Goal: Task Accomplishment & Management: Manage account settings

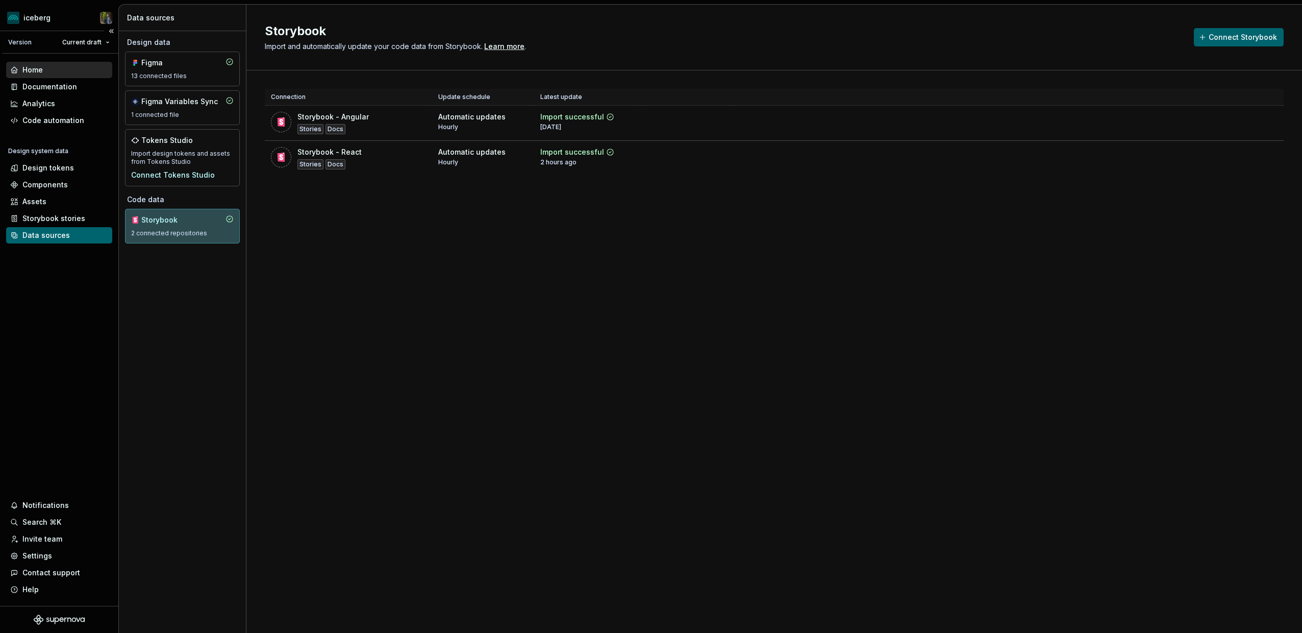
click at [48, 67] on div "Home" at bounding box center [59, 70] width 98 height 10
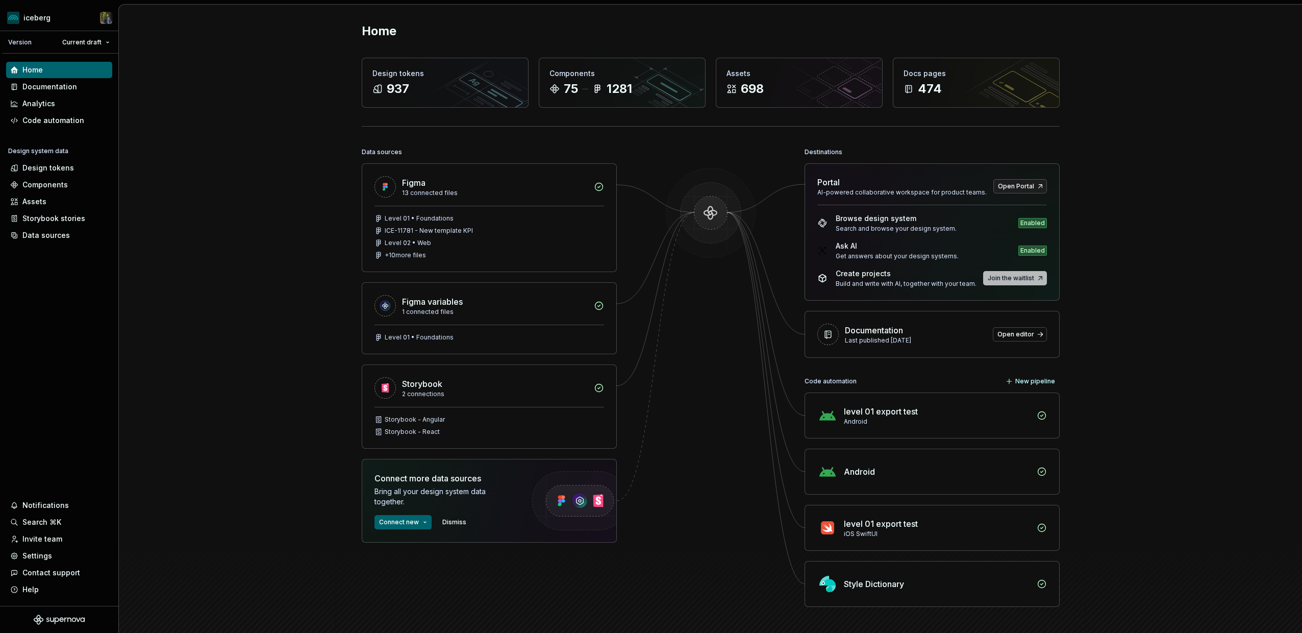
click at [1019, 280] on span "Join the waitlist" at bounding box center [1011, 278] width 46 height 8
click at [1010, 221] on link at bounding box center [1009, 223] width 14 height 14
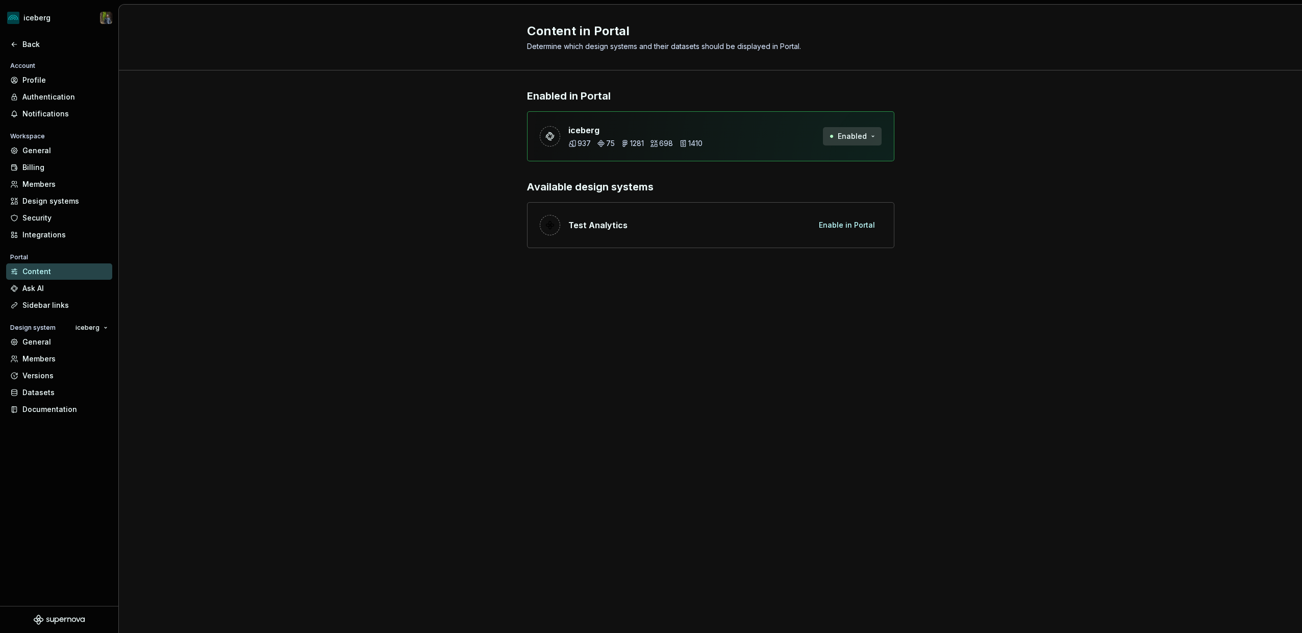
click at [848, 142] on button "Enabled" at bounding box center [852, 136] width 59 height 18
click at [961, 147] on div "Enabled in Portal iceberg 937 75 1281 698 1410 Enabled Available design systems…" at bounding box center [710, 178] width 1183 height 216
click at [38, 284] on div "Ask AI" at bounding box center [65, 288] width 86 height 10
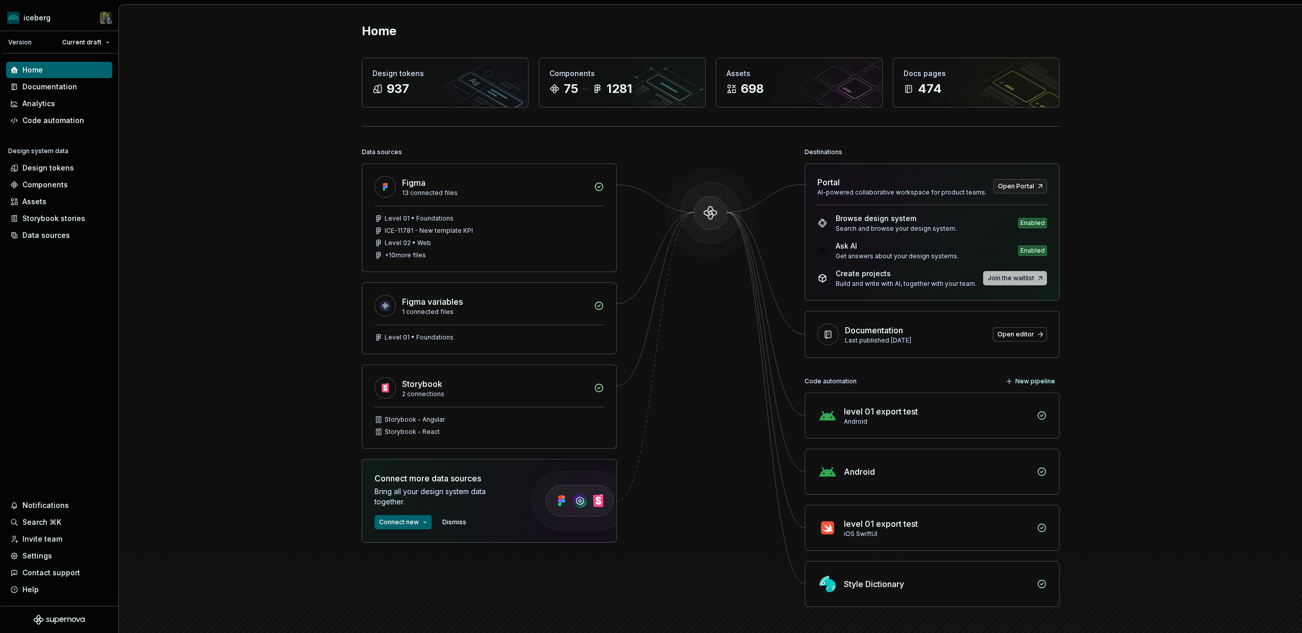
click at [1018, 275] on span "Join the waitlist" at bounding box center [1011, 278] width 46 height 8
click at [1167, 296] on div "Home Design tokens 937 Components 75 1281 Assets 698 Docs pages 474 Data source…" at bounding box center [710, 336] width 1183 height 662
click at [504, 584] on div "Figma 13 connected files Level 01 • Foundations ICE-11781 - New template KPI Le…" at bounding box center [489, 378] width 255 height 430
click at [242, 557] on div "Home Design tokens 937 Components 75 1281 Assets 698 Docs pages 474 Data source…" at bounding box center [710, 336] width 1183 height 662
